Goal: Task Accomplishment & Management: Use online tool/utility

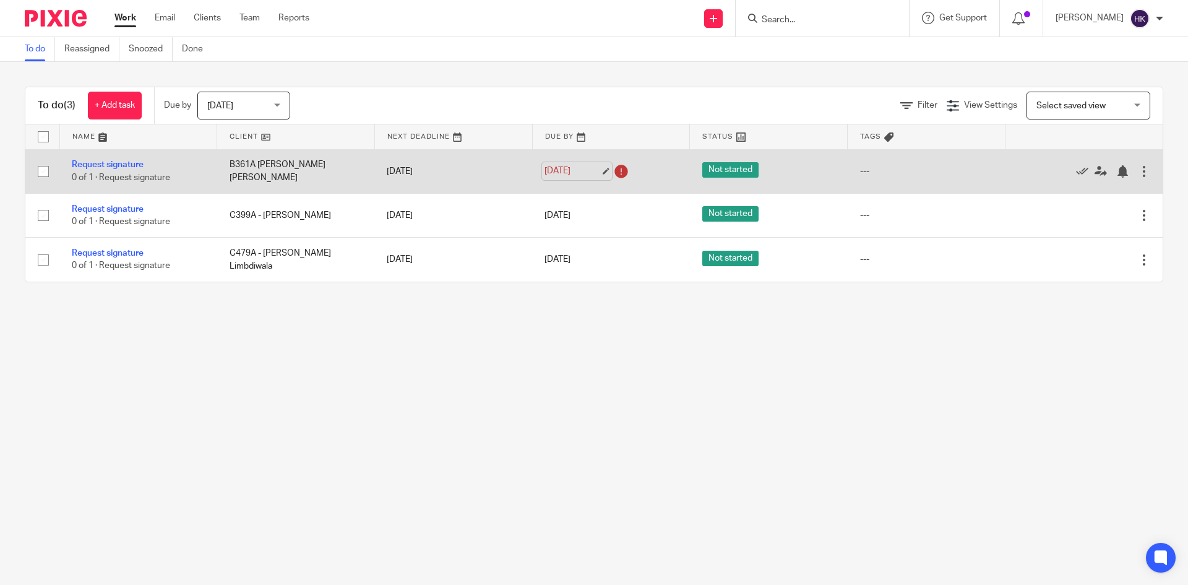
click at [572, 170] on link "21 Aug 2025" at bounding box center [572, 171] width 56 height 13
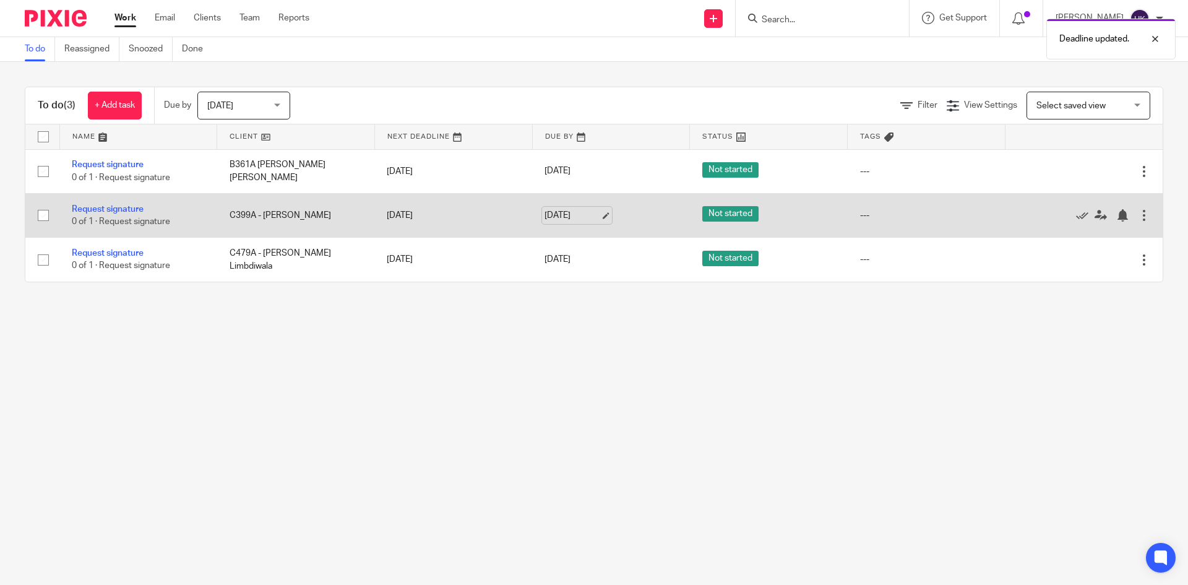
click at [596, 215] on link "22 Aug 2025" at bounding box center [572, 215] width 56 height 13
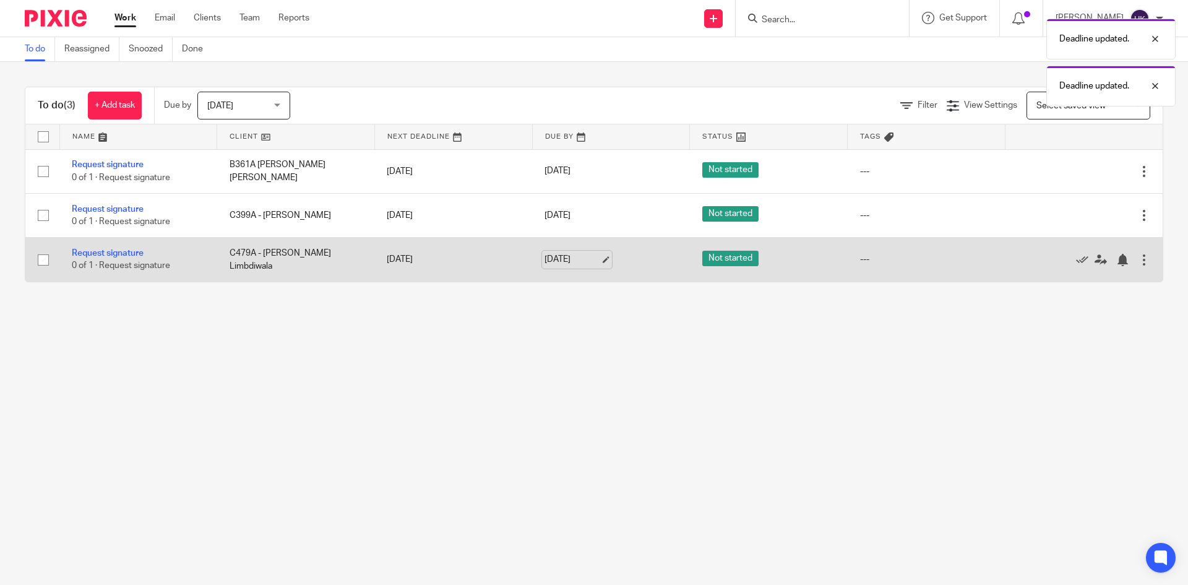
click at [562, 260] on link "22 Aug 2025" at bounding box center [572, 259] width 56 height 13
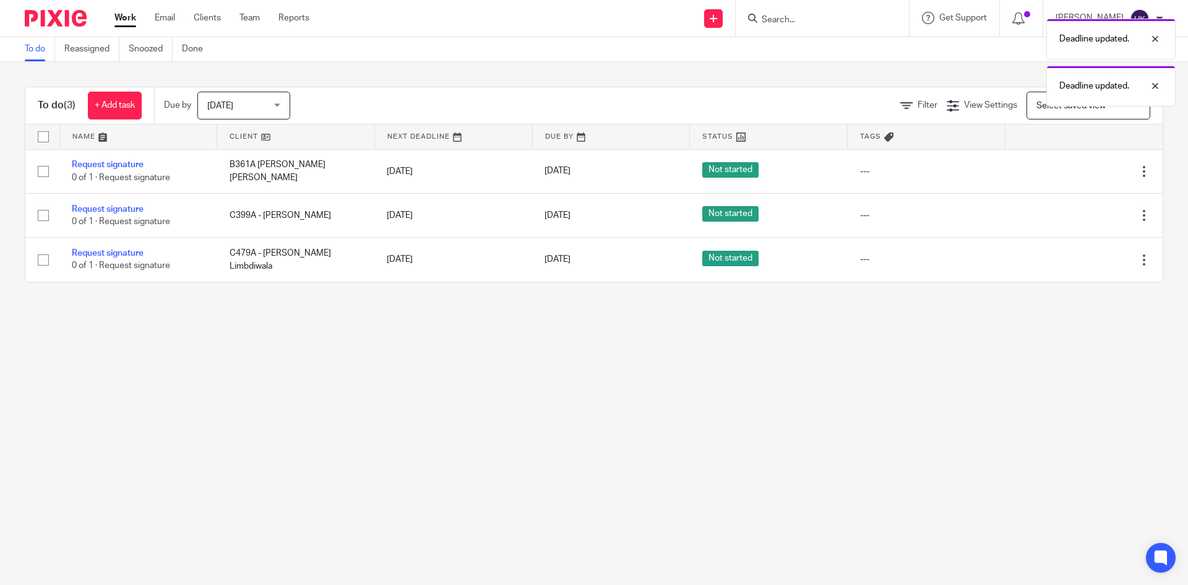
click at [497, 364] on main "To do Reassigned Snoozed Done To do (3) + Add task Due by Today Today Today Tom…" at bounding box center [594, 292] width 1188 height 585
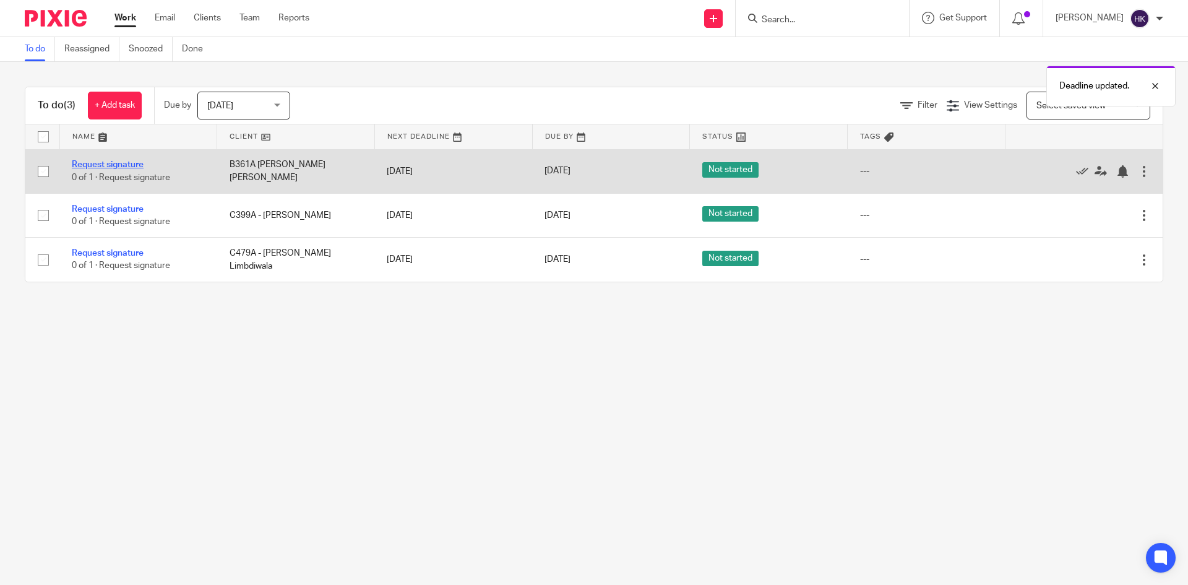
click at [114, 165] on link "Request signature" at bounding box center [108, 164] width 72 height 9
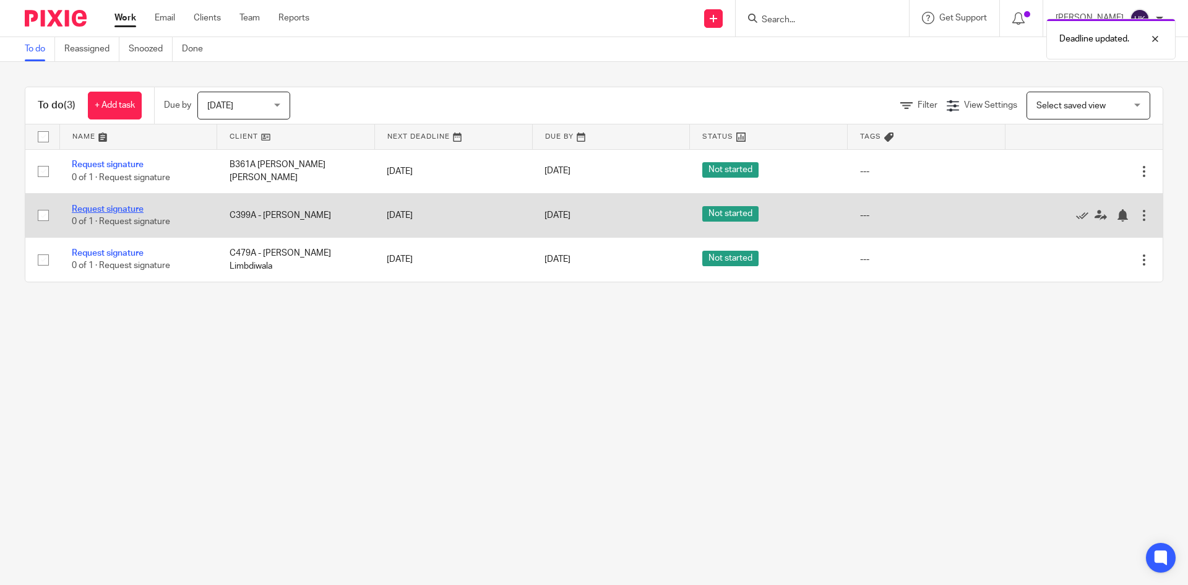
click at [122, 211] on link "Request signature" at bounding box center [108, 209] width 72 height 9
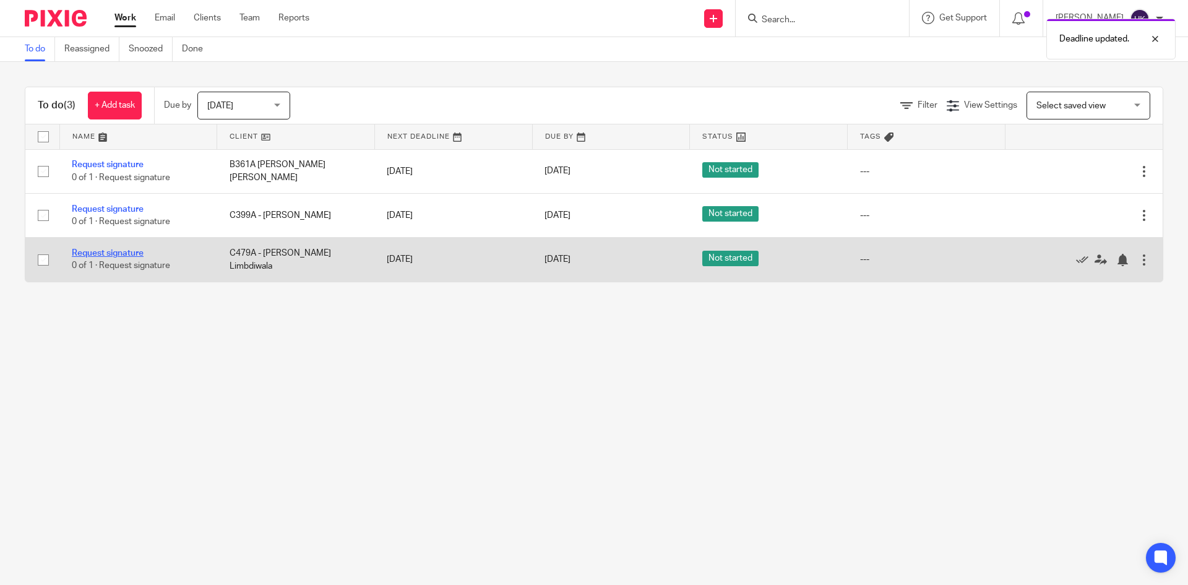
click at [131, 255] on link "Request signature" at bounding box center [108, 253] width 72 height 9
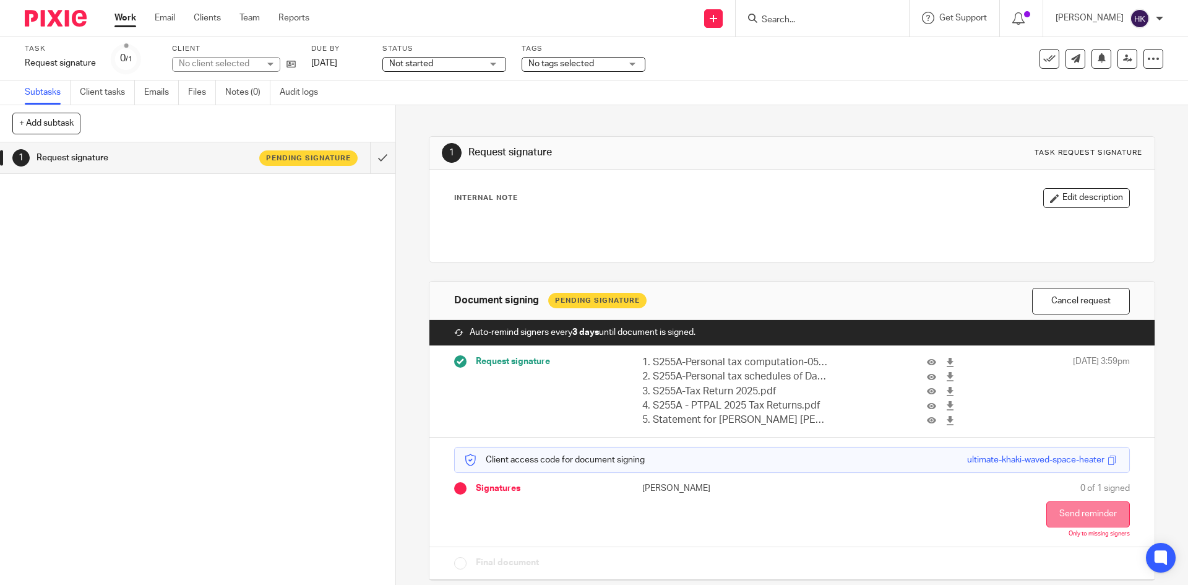
click at [1048, 517] on button "Send reminder" at bounding box center [1088, 514] width 84 height 26
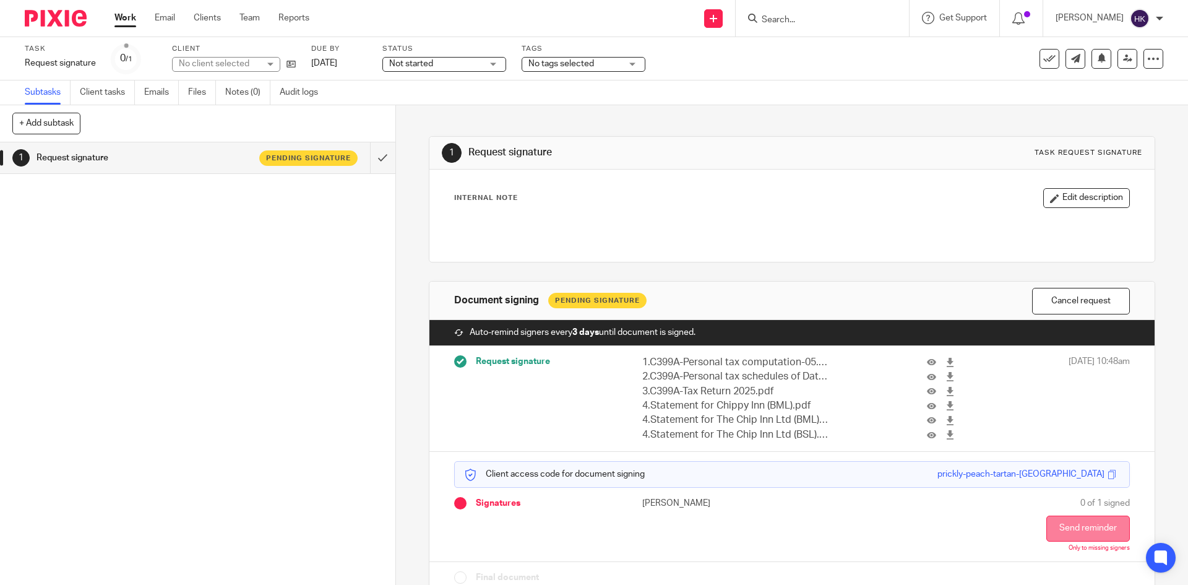
click at [1067, 526] on button "Send reminder" at bounding box center [1088, 528] width 84 height 26
click at [1073, 534] on button "Send reminder" at bounding box center [1088, 528] width 84 height 26
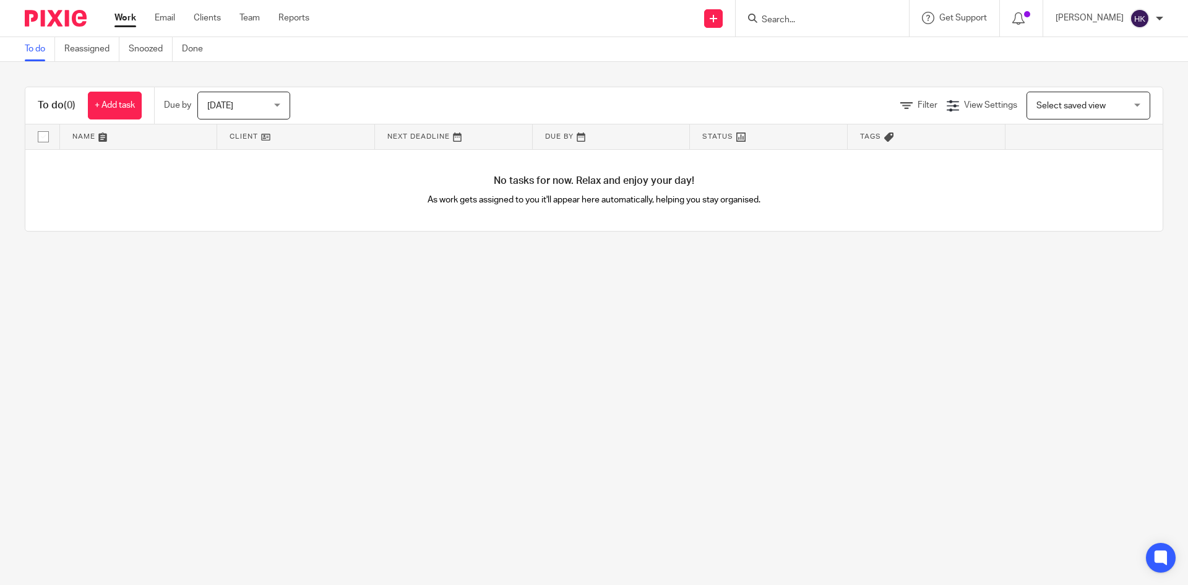
click at [239, 12] on ul "Work Email Clients Team Reports" at bounding box center [220, 18] width 213 height 12
click at [245, 20] on link "Team" at bounding box center [249, 18] width 20 height 12
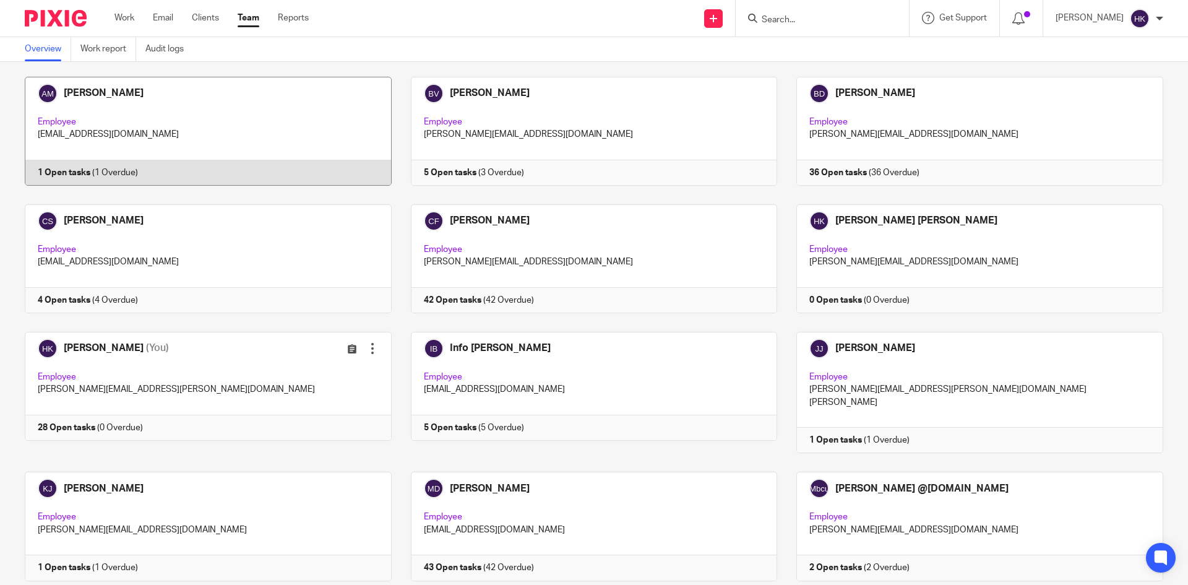
scroll to position [186, 0]
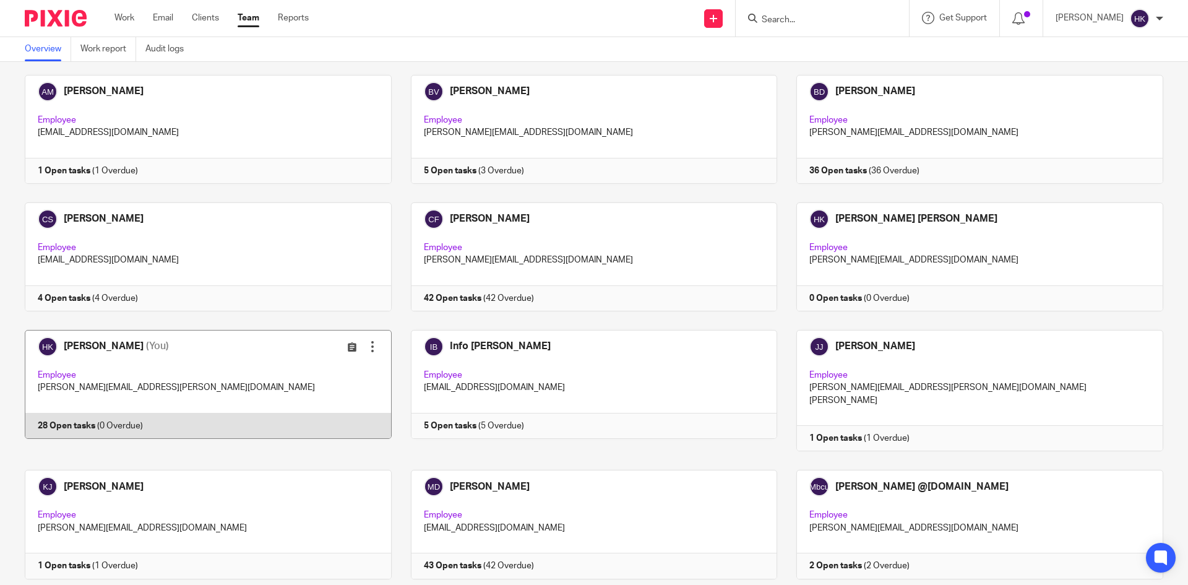
click at [73, 421] on link at bounding box center [199, 390] width 386 height 121
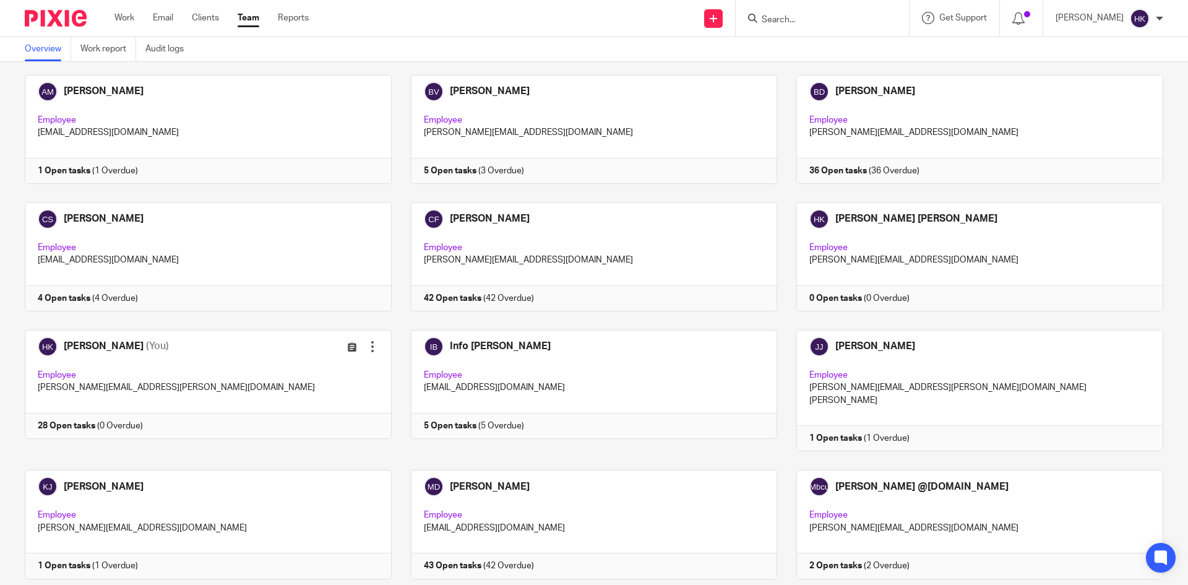
click at [49, 24] on img at bounding box center [56, 18] width 62 height 17
